Goal: Navigation & Orientation: Find specific page/section

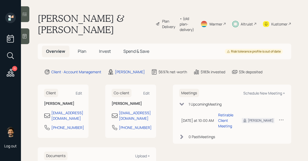
click at [250, 26] on div "Altruist" at bounding box center [247, 24] width 12 height 6
click at [180, 22] on div "• (old plan-delivery)" at bounding box center [187, 24] width 14 height 17
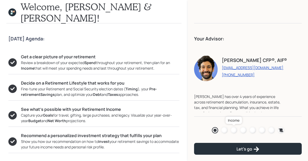
click at [236, 130] on div at bounding box center [234, 130] width 6 height 6
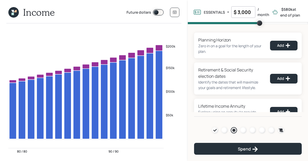
click at [13, 12] on icon at bounding box center [13, 12] width 10 height 10
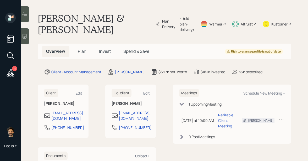
click at [133, 47] on h5 "Spend & Save" at bounding box center [136, 51] width 34 height 11
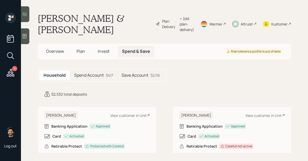
click at [133, 74] on h5 "Save Account" at bounding box center [135, 75] width 27 height 5
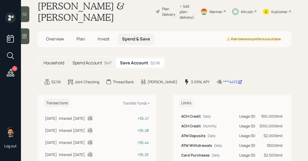
scroll to position [9, 0]
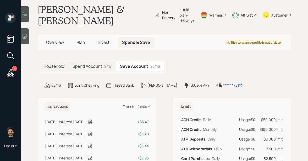
click at [97, 69] on div "Spend Account $417" at bounding box center [91, 66] width 47 height 10
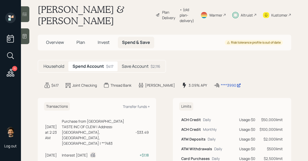
click at [104, 43] on span "Invest" at bounding box center [104, 42] width 12 height 6
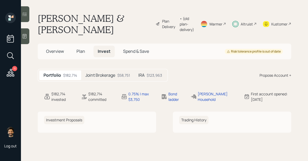
click at [51, 52] on span "Overview" at bounding box center [55, 51] width 18 height 6
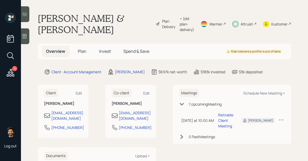
click at [81, 51] on span "Plan" at bounding box center [82, 51] width 9 height 6
